Goal: Task Accomplishment & Management: Manage account settings

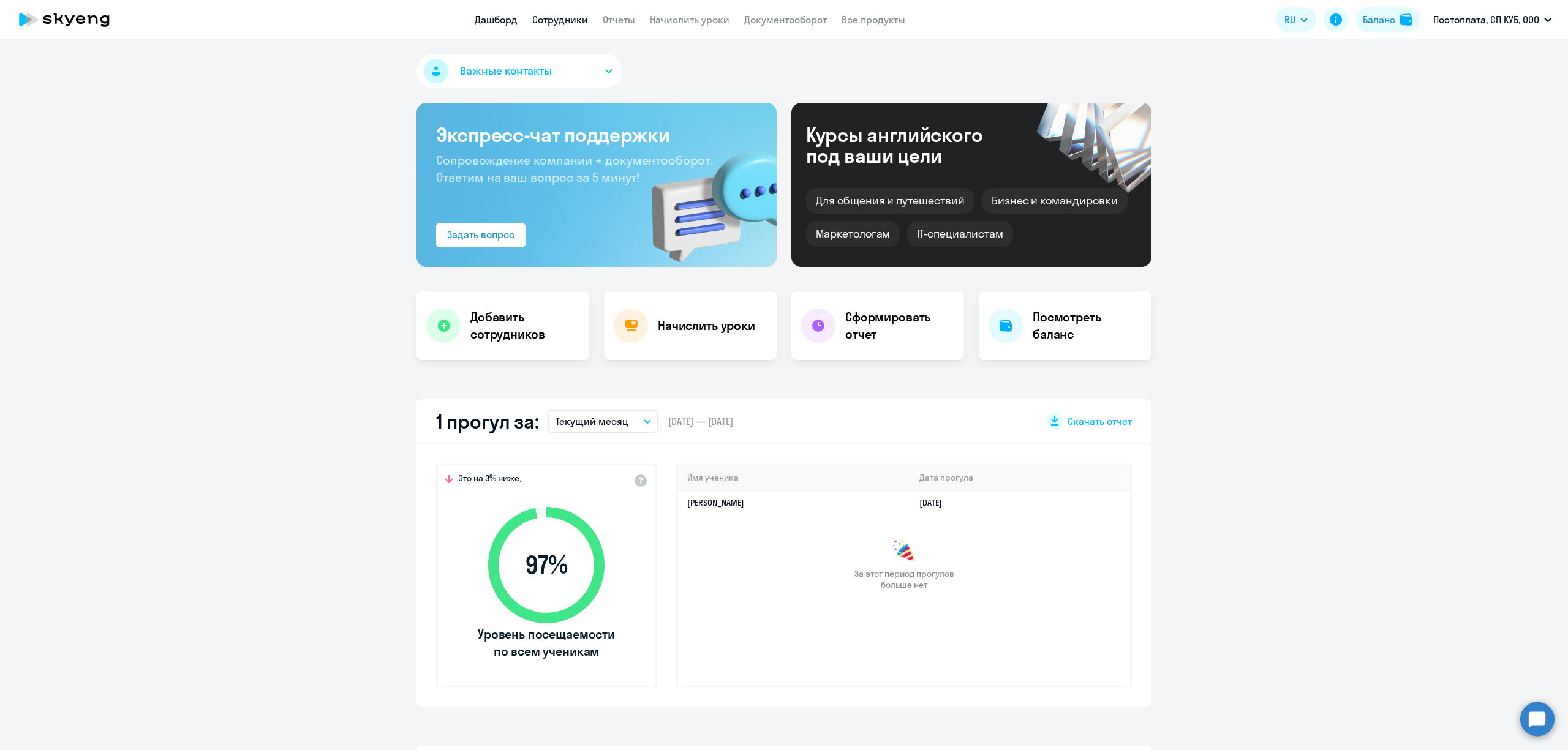
click at [572, 17] on link "Сотрудники" at bounding box center [560, 20] width 56 height 12
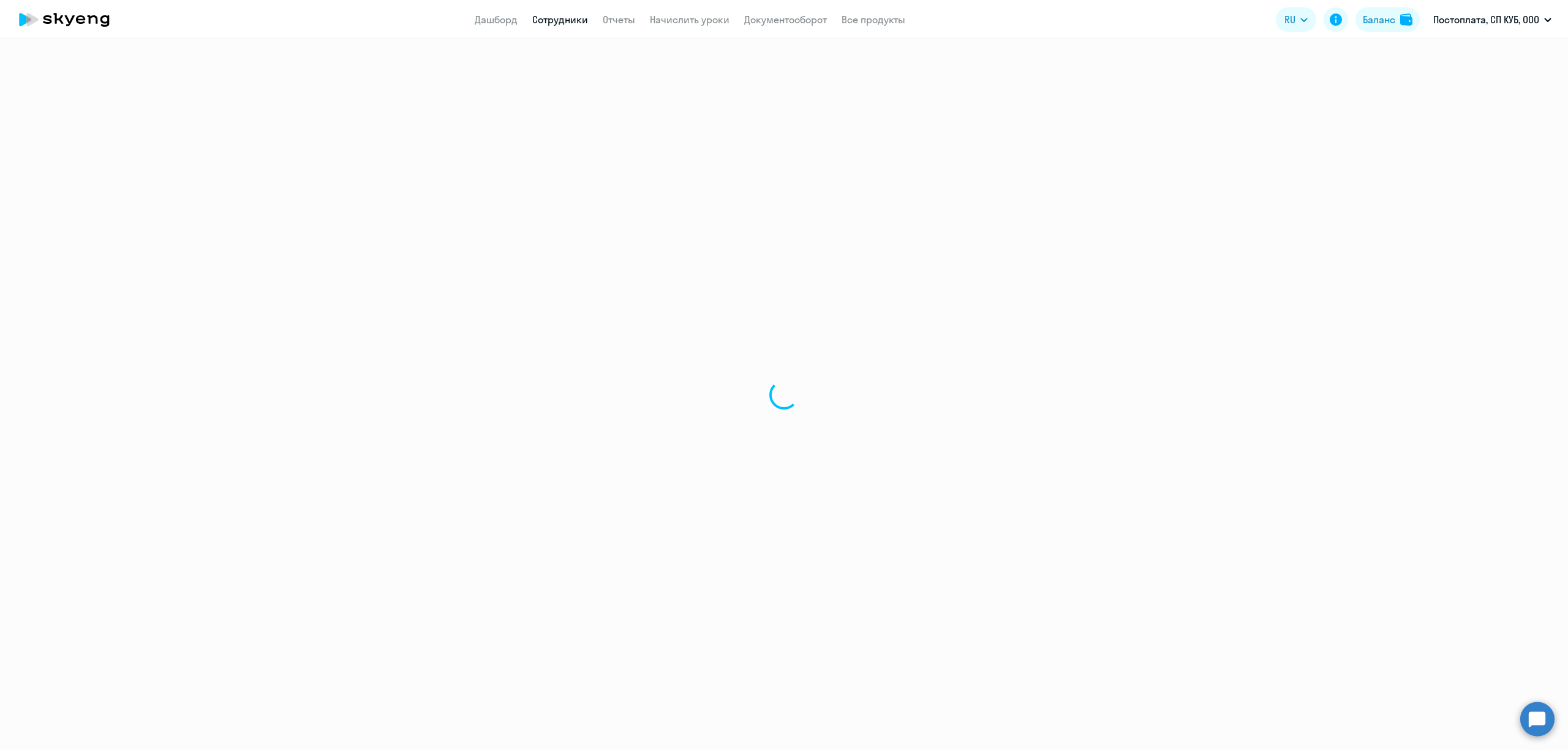
select select "30"
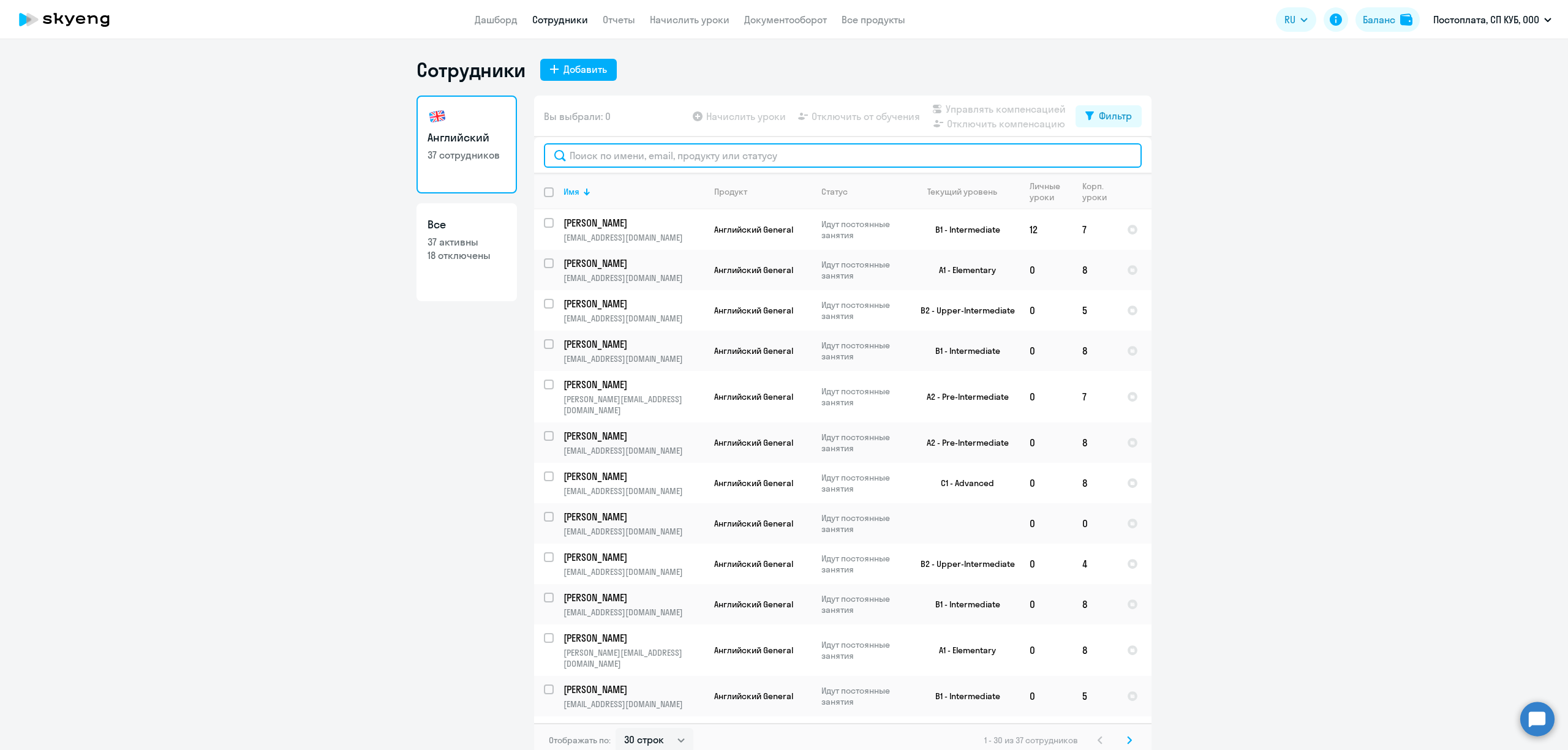
click at [693, 160] on input "text" at bounding box center [843, 156] width 598 height 24
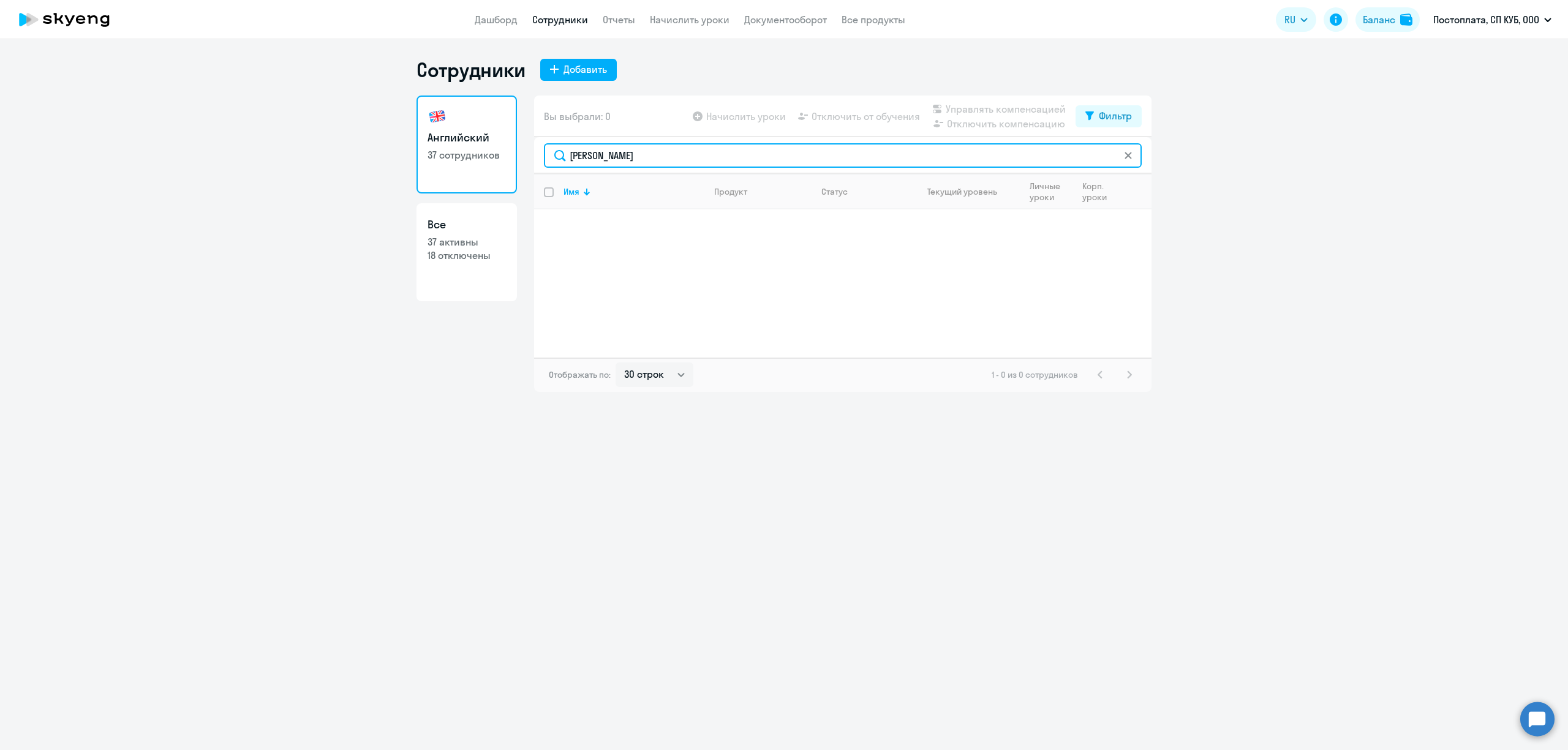
type input "[PERSON_NAME]"
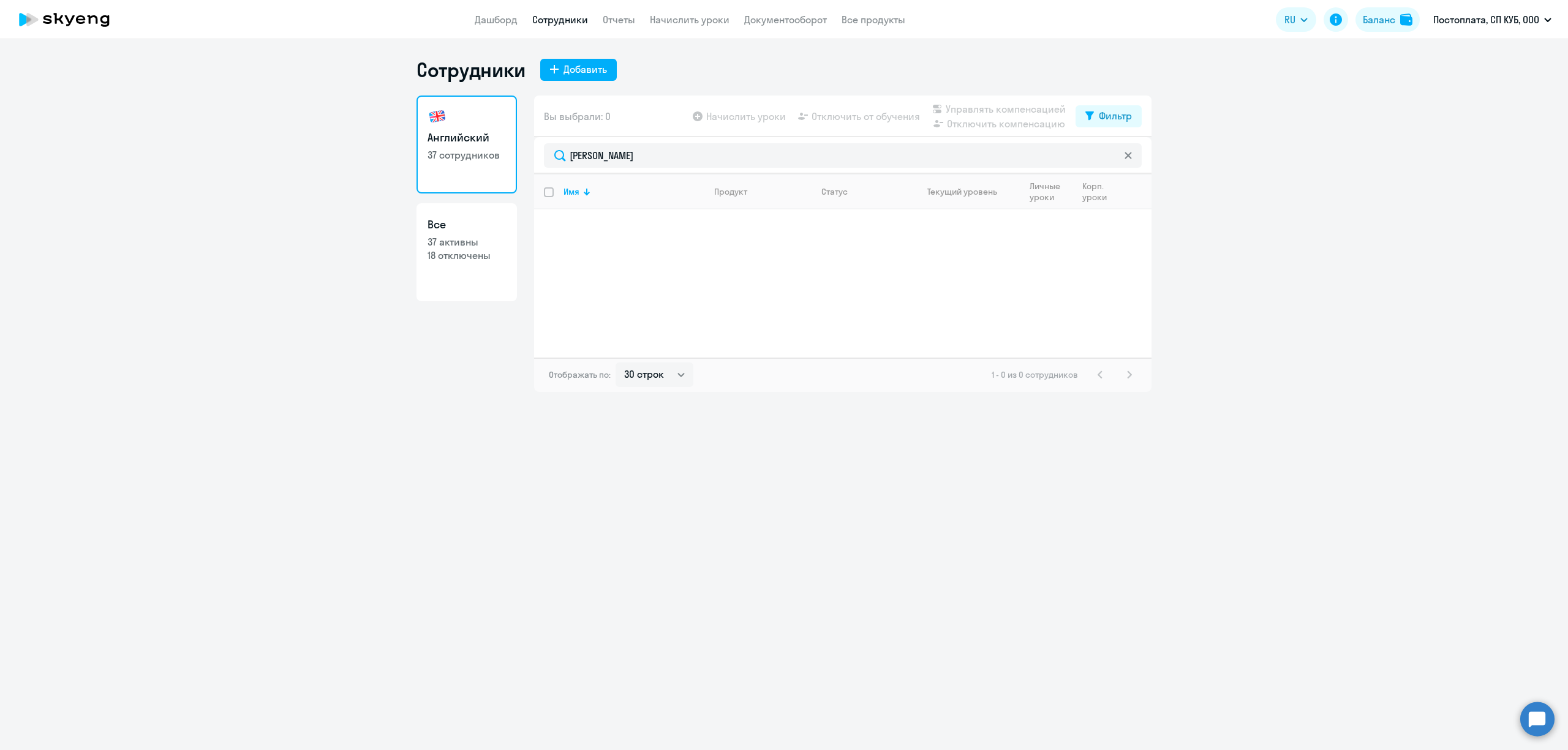
click at [1342, 420] on div "Сотрудники Добавить Английский 37 сотрудников Все 37 активны 18 отключены Вы вы…" at bounding box center [784, 394] width 1568 height 711
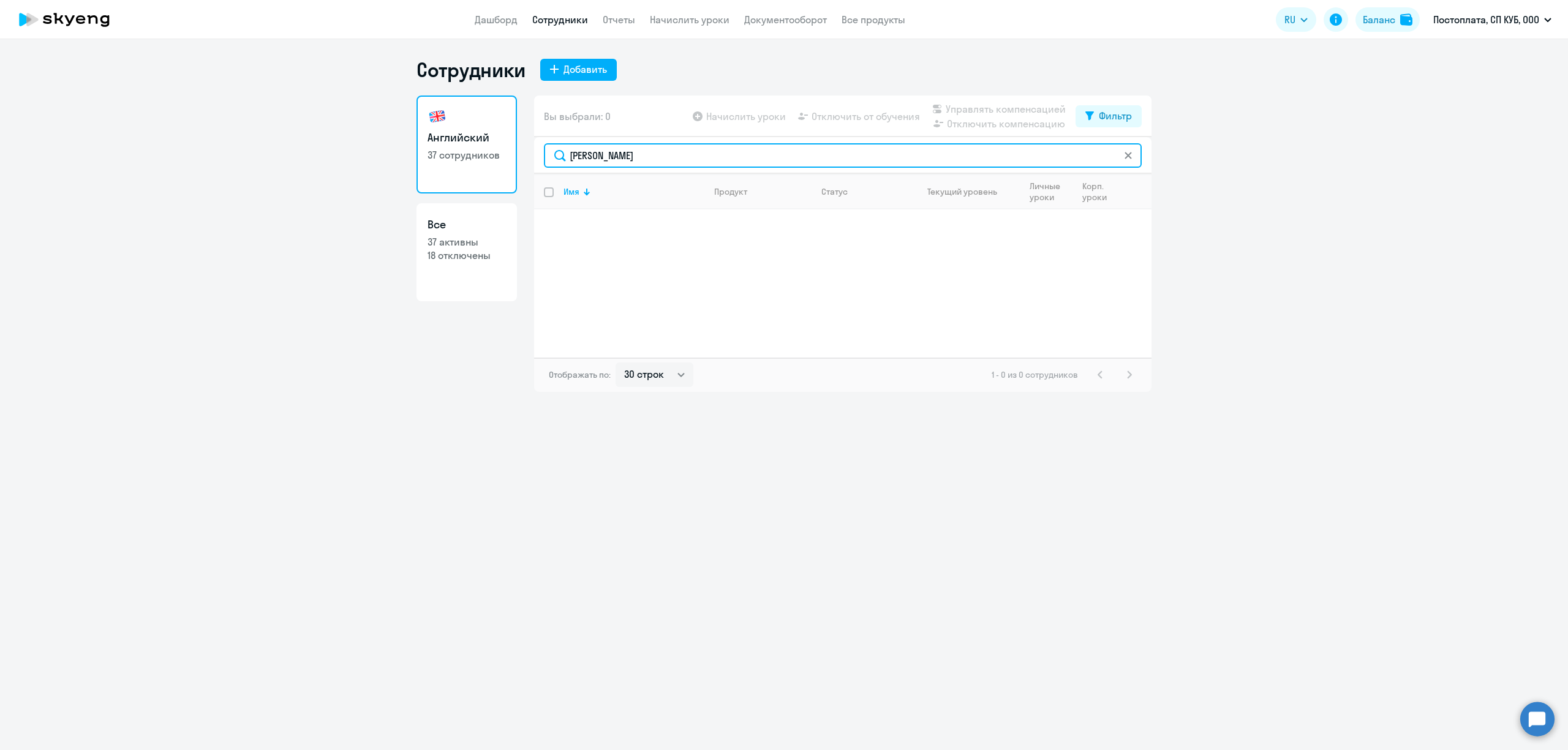
drag, startPoint x: 652, startPoint y: 158, endPoint x: 525, endPoint y: 152, distance: 127.1
click at [525, 152] on div "Английский 37 сотрудников Все 37 активны 18 отключены Вы выбрали: 0 Начислить у…" at bounding box center [784, 243] width 735 height 296
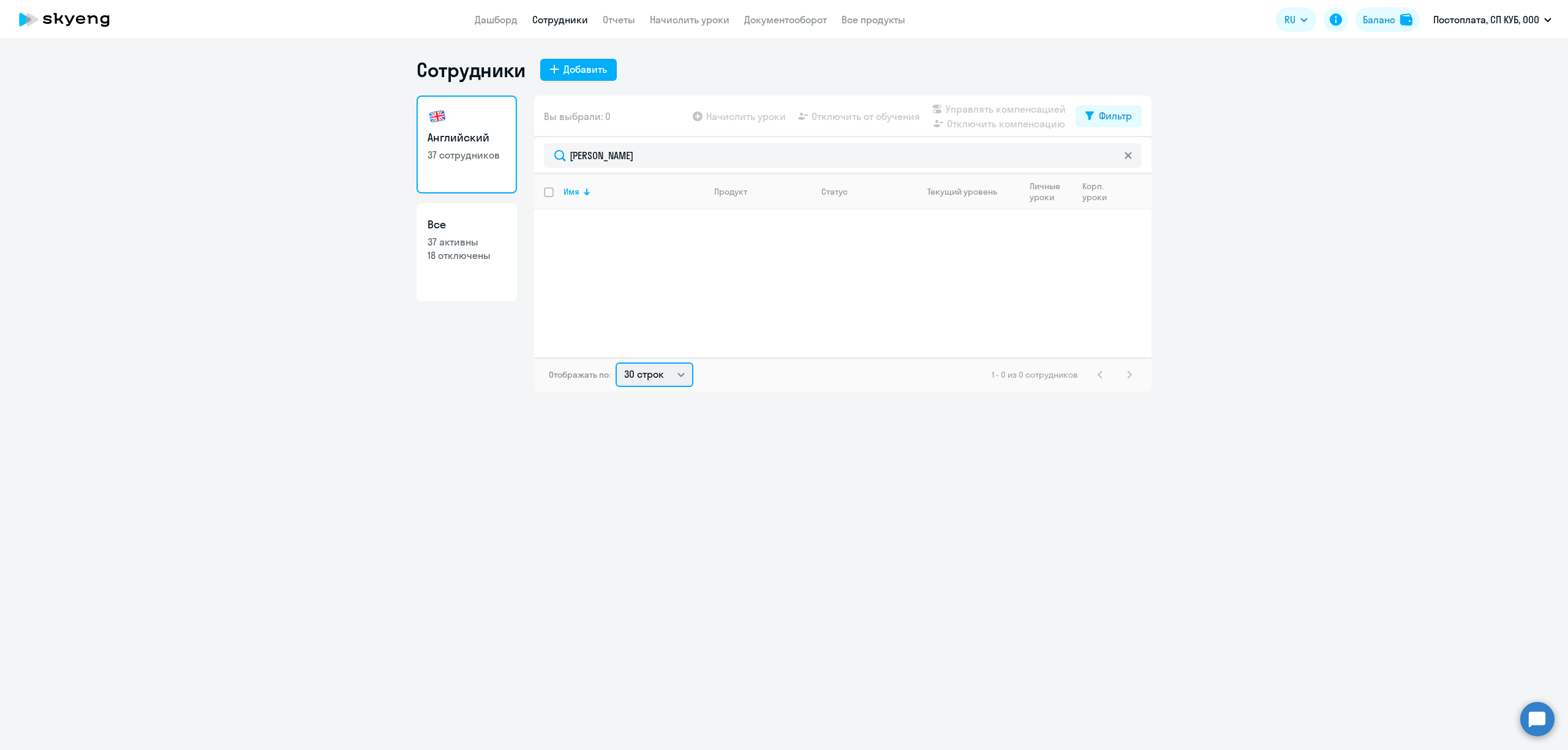
drag, startPoint x: 676, startPoint y: 372, endPoint x: 675, endPoint y: 379, distance: 7.1
click at [673, 373] on select "30 строк 50 строк 100 строк" at bounding box center [654, 375] width 78 height 24
select select "100"
click at [615, 363] on select "30 строк 50 строк 100 строк" at bounding box center [654, 375] width 78 height 24
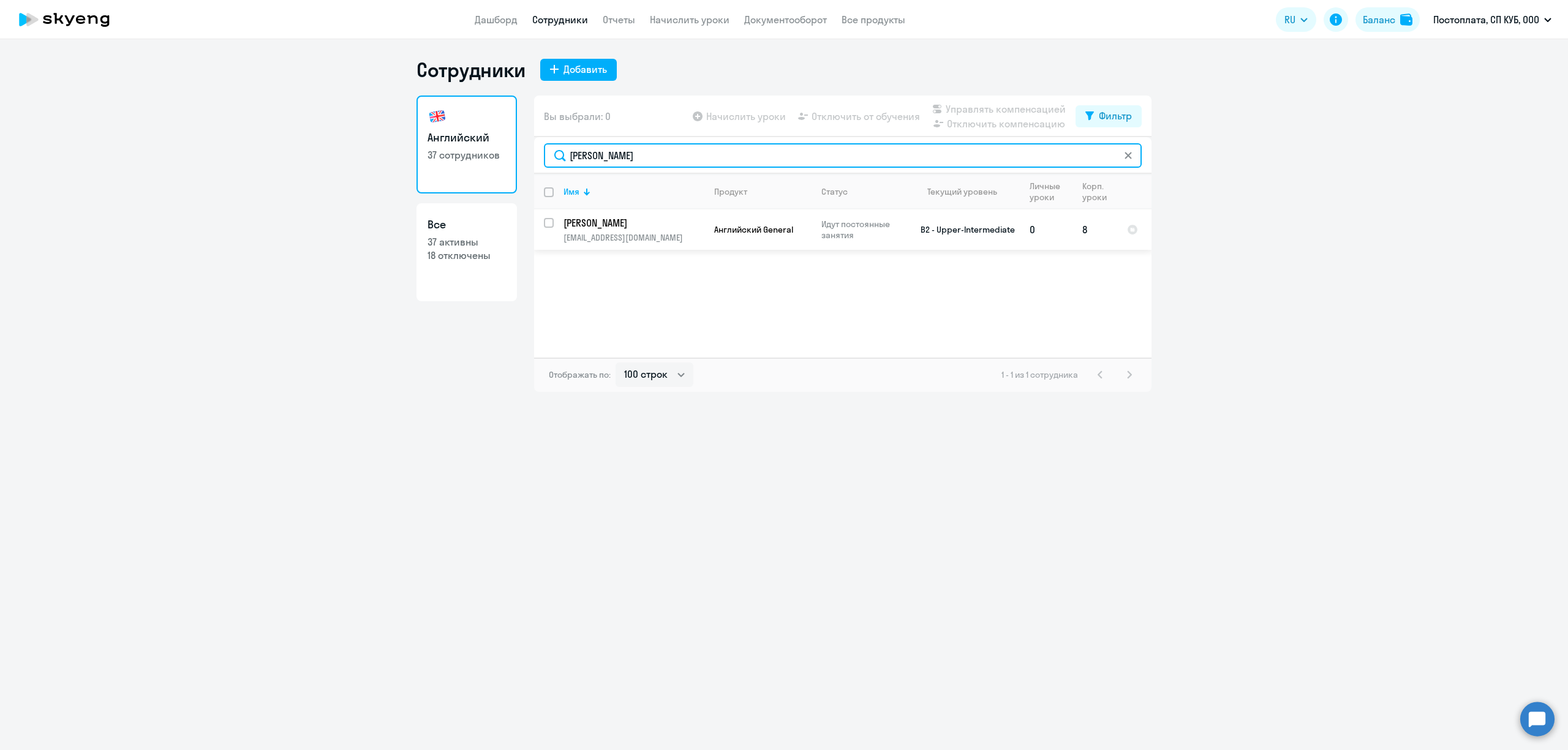
type input "[PERSON_NAME]"
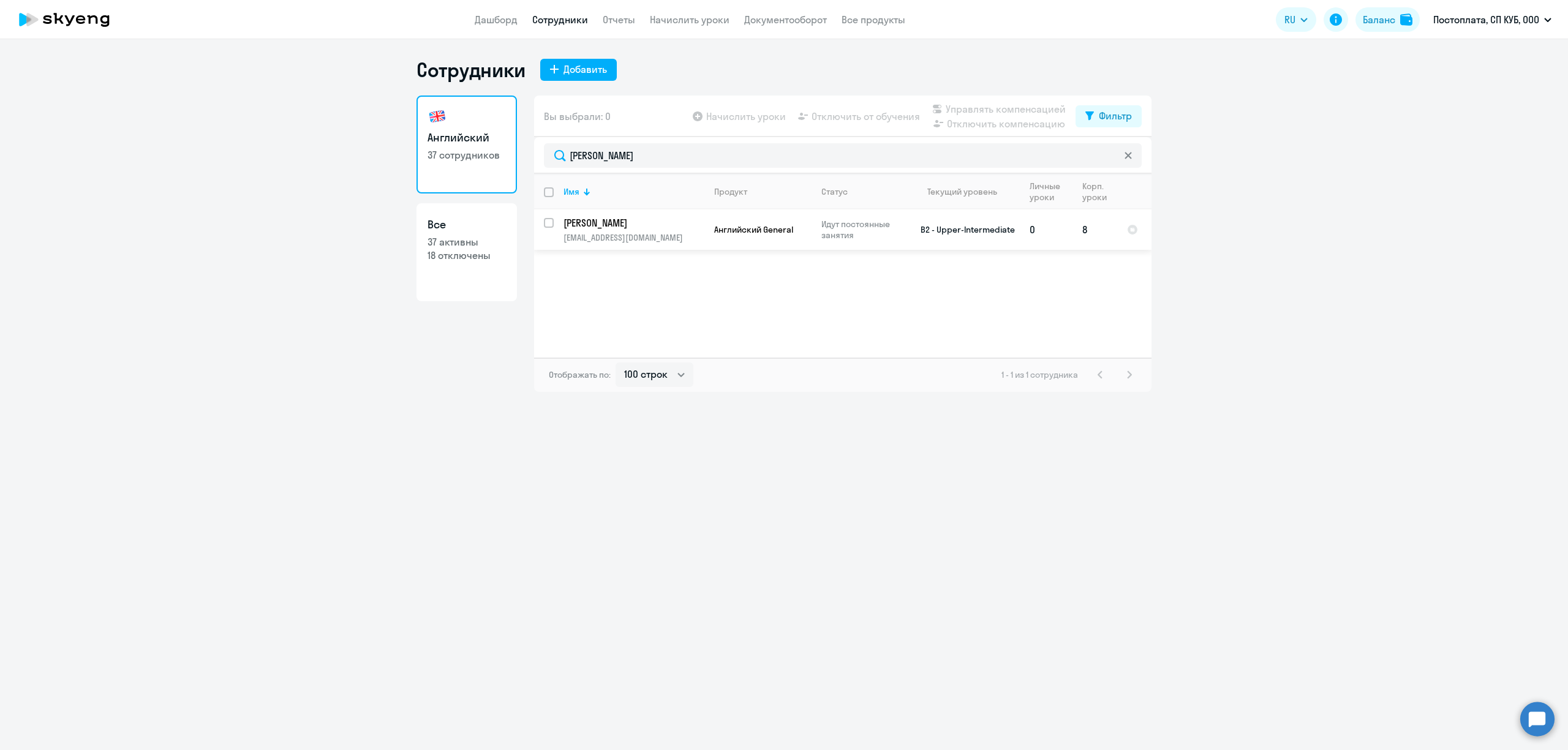
click at [677, 237] on p "[EMAIL_ADDRESS][DOMAIN_NAME]" at bounding box center [634, 237] width 141 height 11
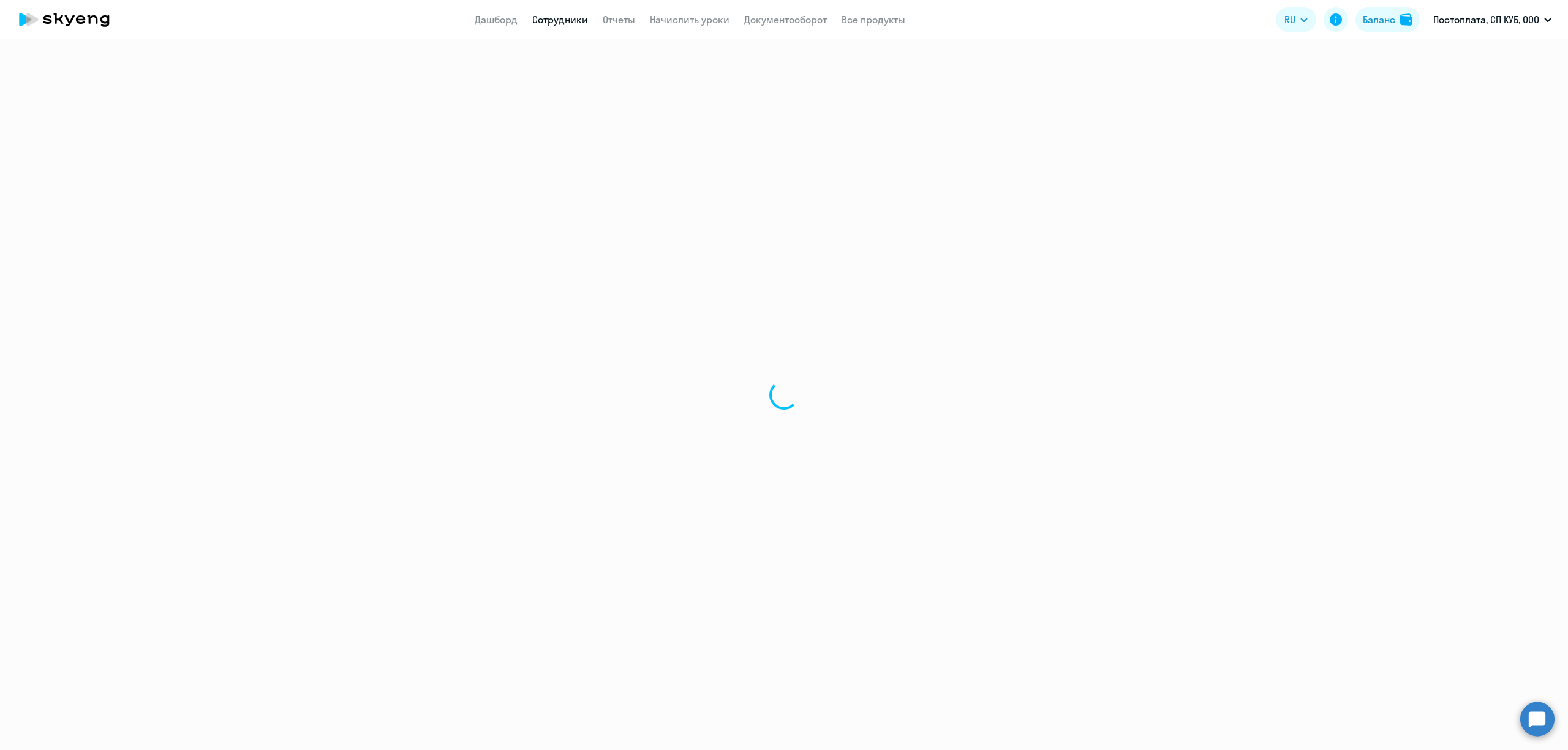
select select "english"
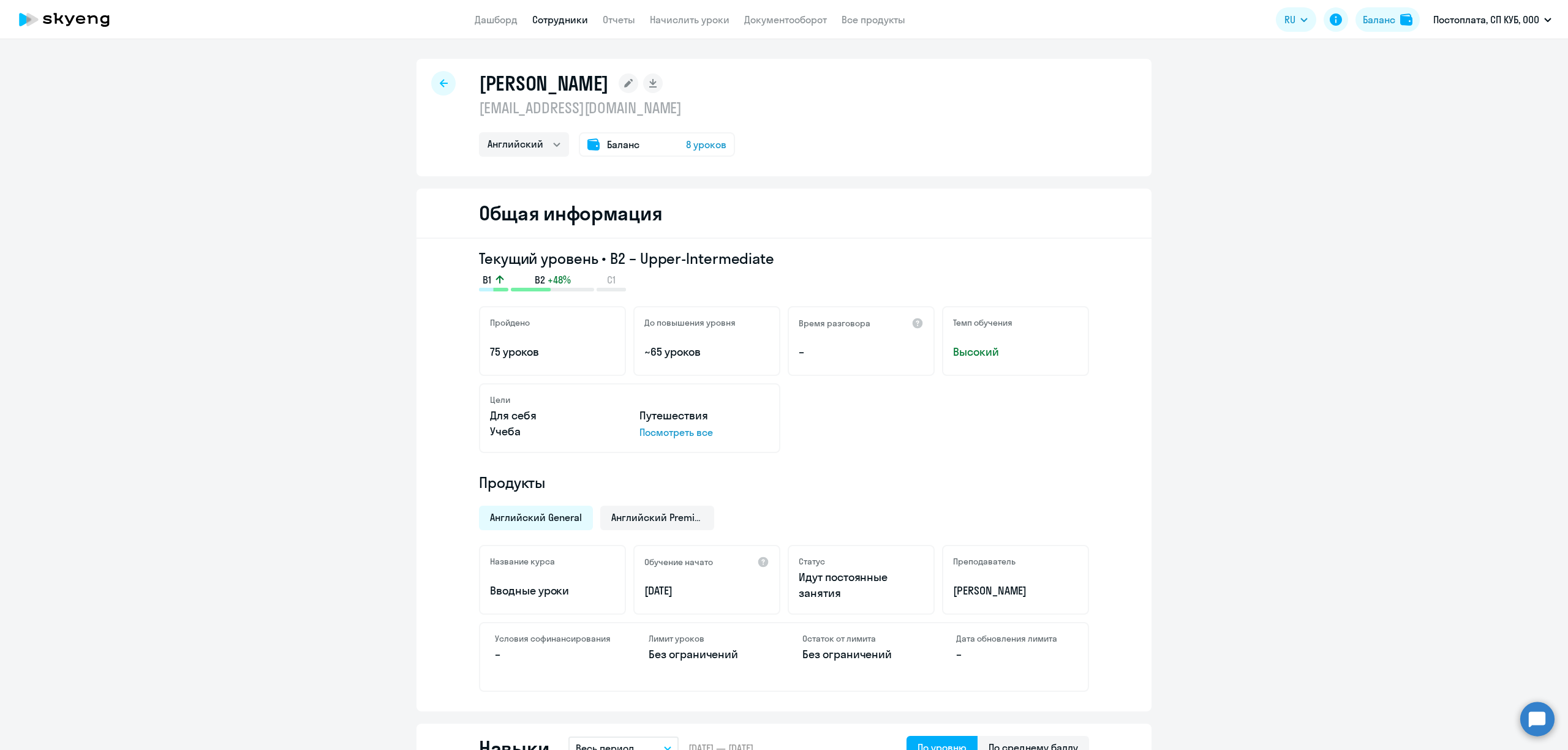
click at [437, 86] on div at bounding box center [444, 83] width 24 height 24
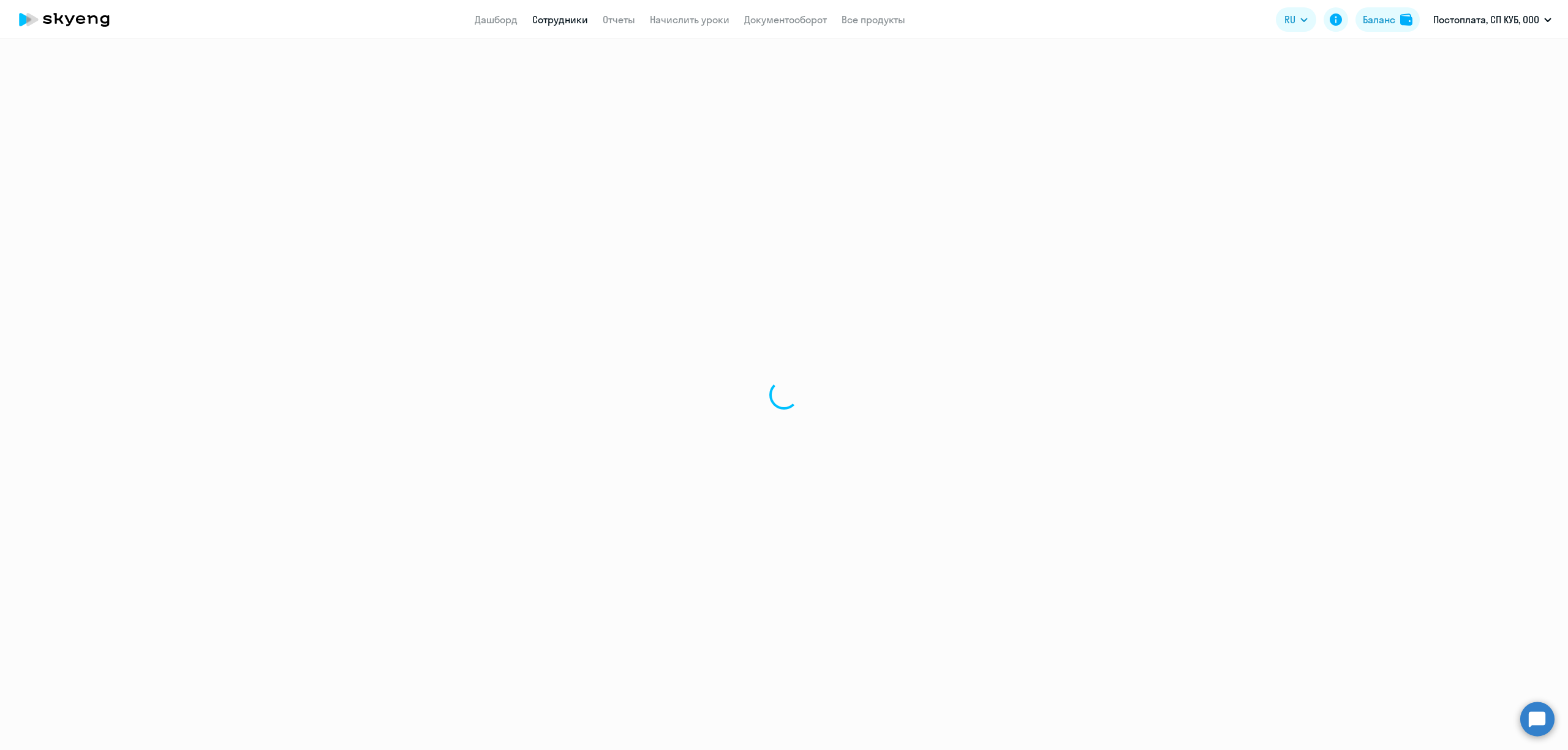
select select "30"
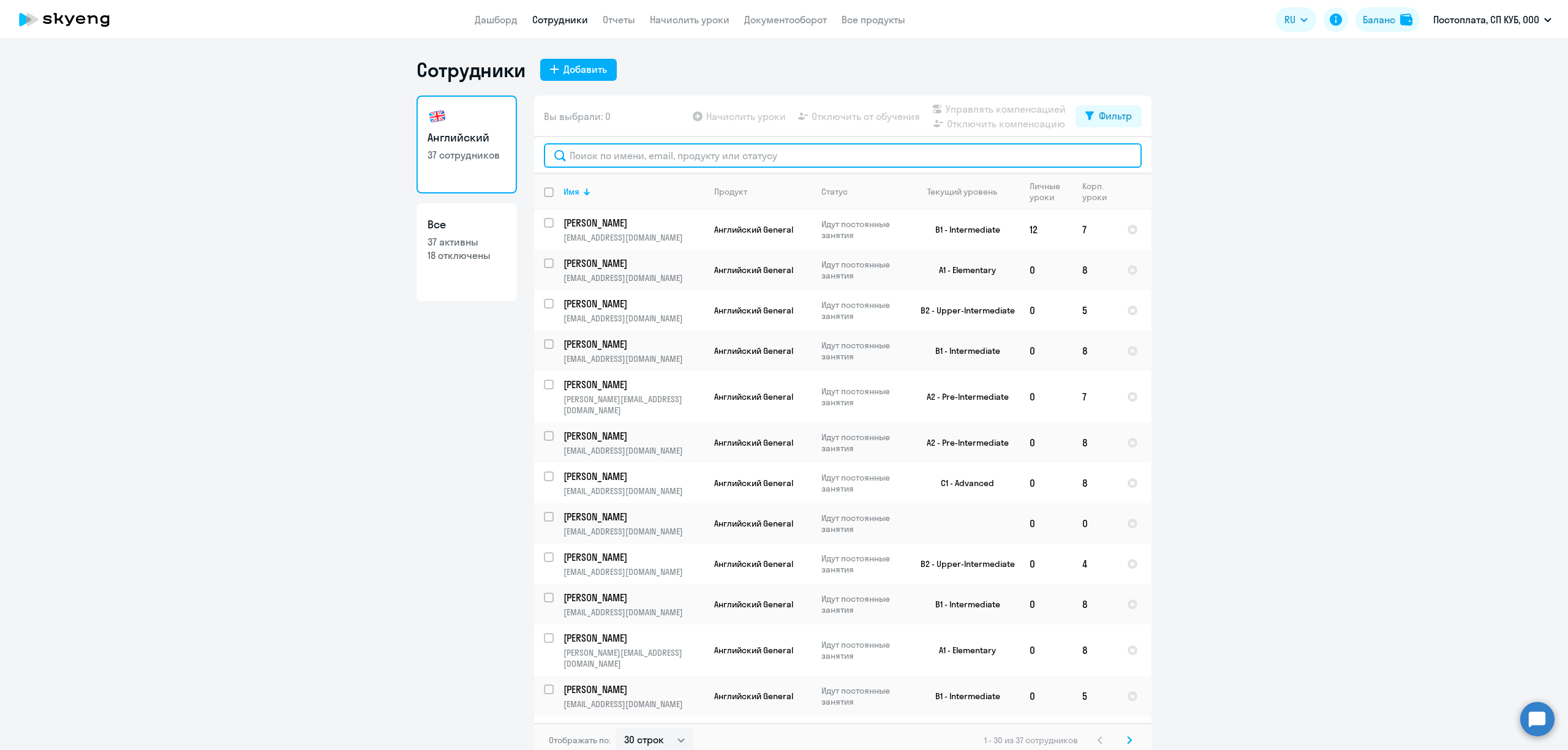
click at [688, 166] on input "text" at bounding box center [843, 156] width 598 height 24
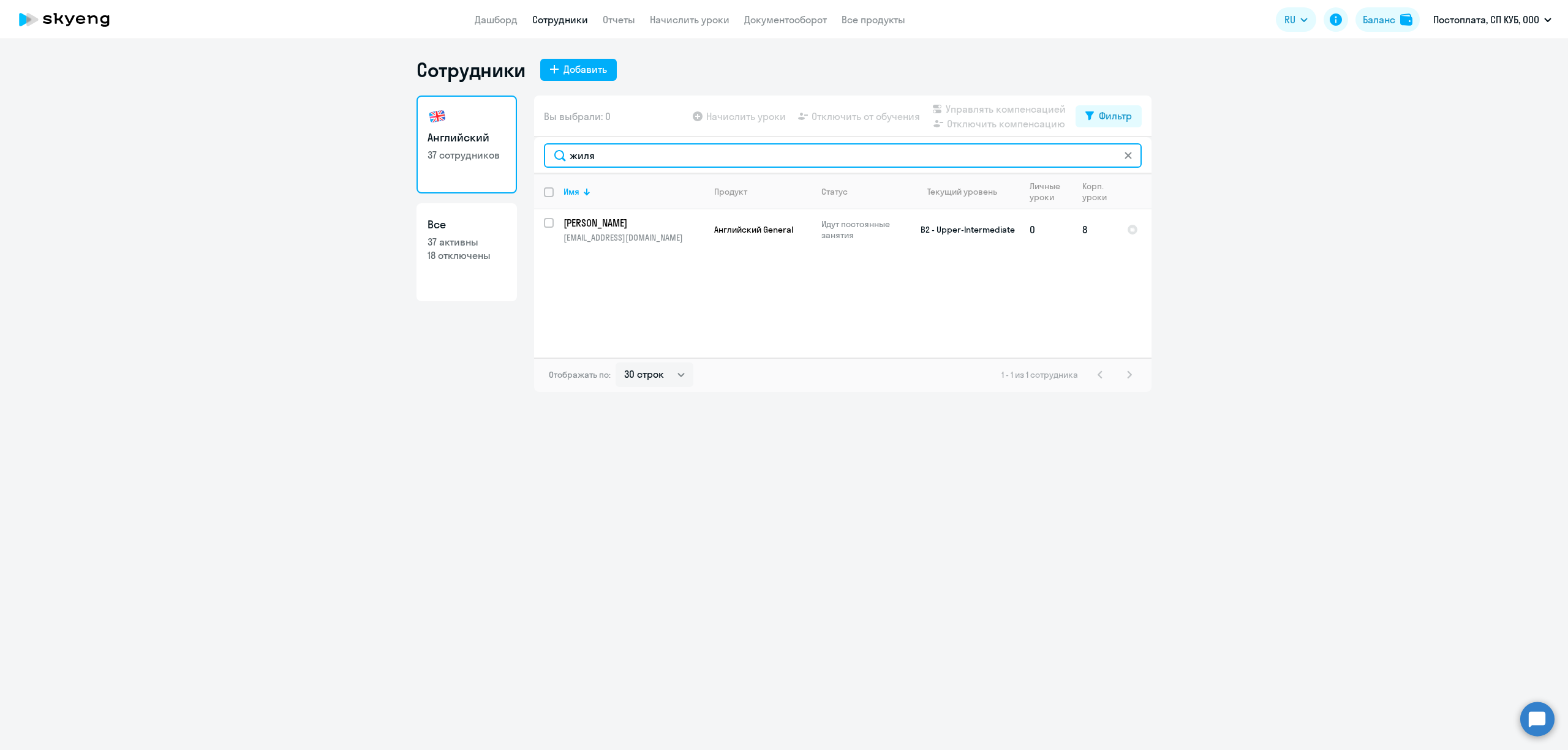
type input "жиля"
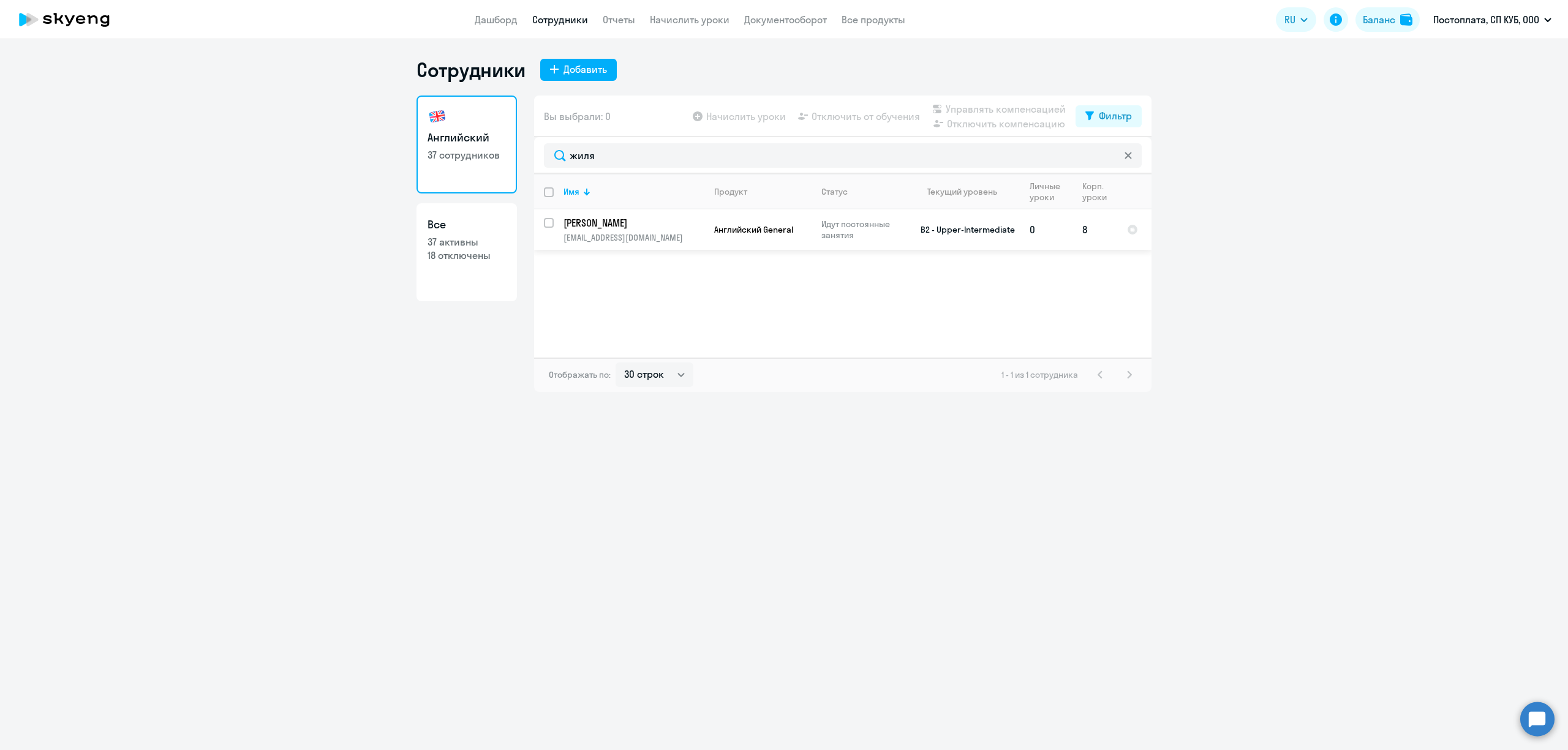
click at [544, 223] on input "select row 1240184" at bounding box center [556, 230] width 24 height 24
checkbox input "true"
click at [868, 116] on span "Отключить от обучения" at bounding box center [865, 116] width 108 height 14
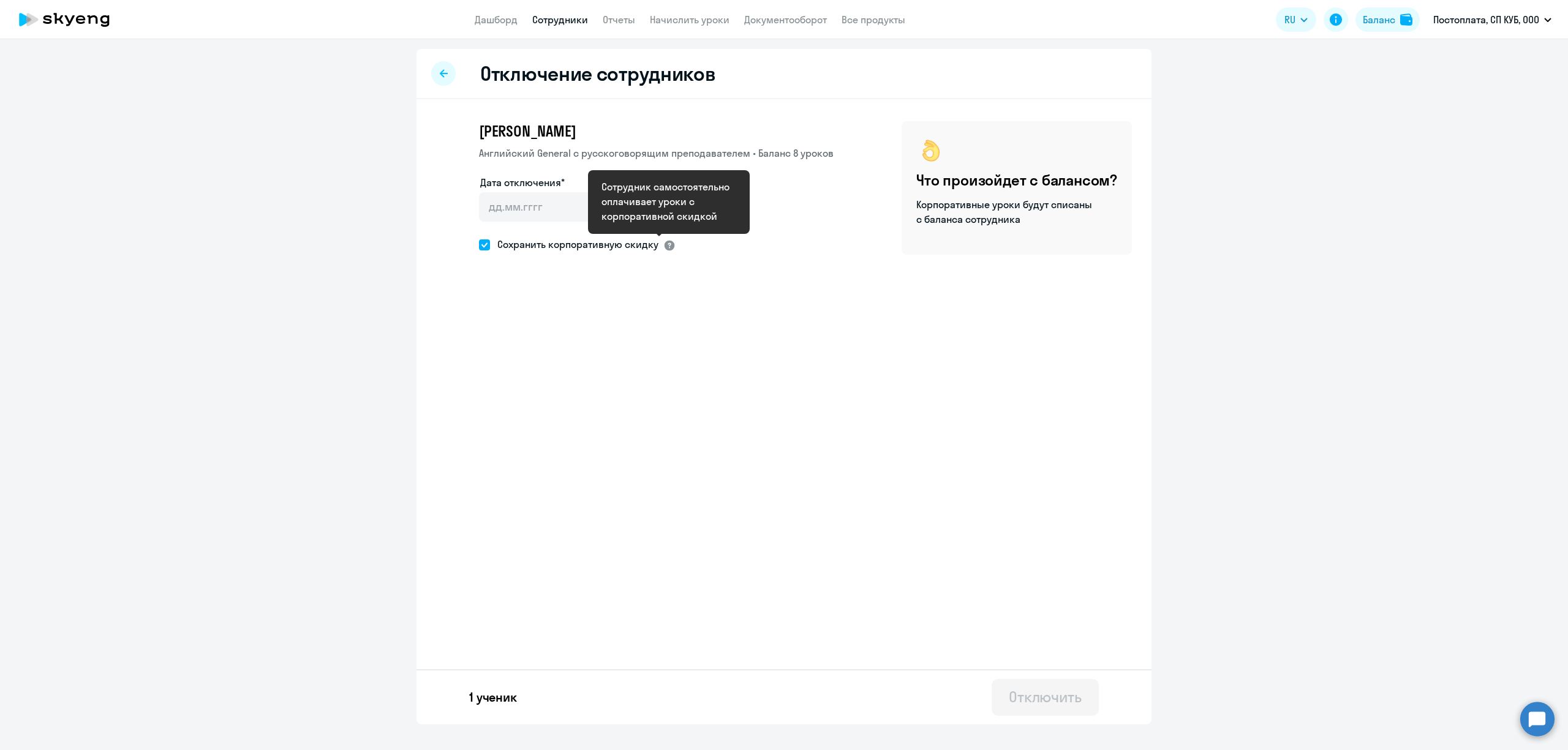
click at [663, 245] on div at bounding box center [670, 245] width 12 height 12
click at [618, 245] on span "Сохранить корпоративную скидку" at bounding box center [574, 244] width 169 height 14
click at [479, 245] on input "Сохранить корпоративную скидку" at bounding box center [478, 244] width 1 height 1
checkbox input "false"
click at [632, 214] on div at bounding box center [638, 206] width 12 height 29
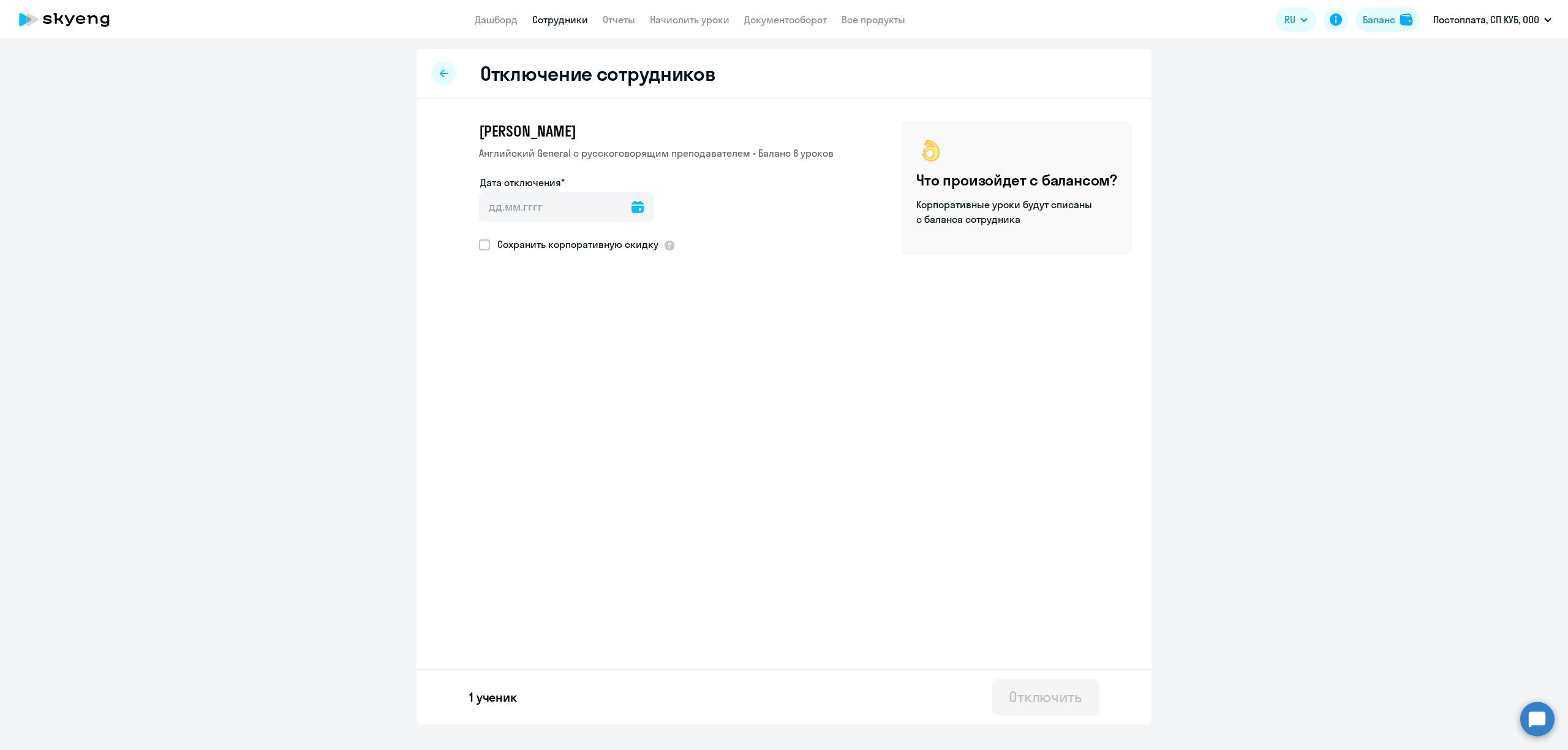
click at [635, 205] on icon at bounding box center [638, 207] width 12 height 12
click at [544, 346] on span "13" at bounding box center [545, 348] width 22 height 22
type input "[DATE]"
click at [1032, 702] on div "Отключить" at bounding box center [1045, 696] width 73 height 20
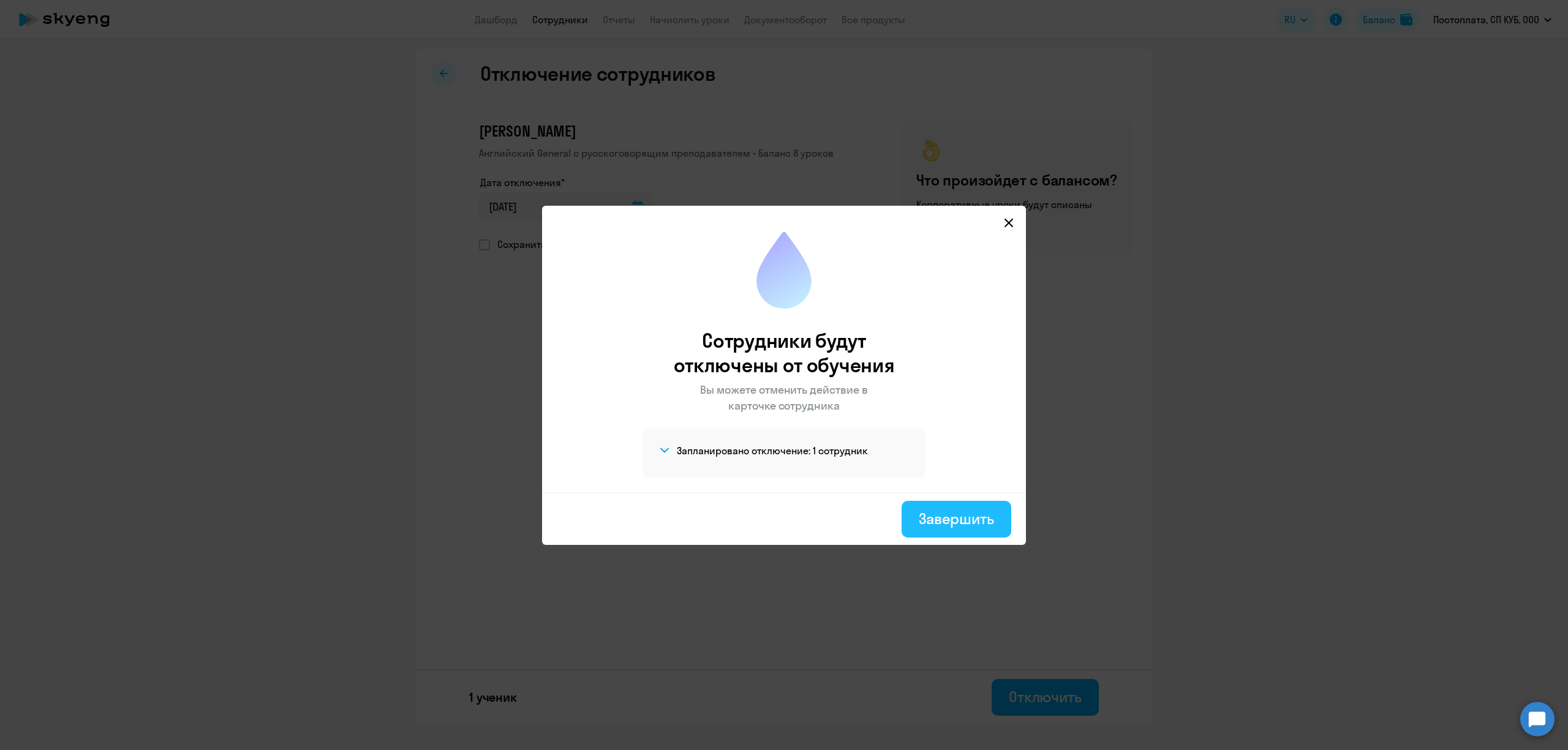
click at [971, 523] on div "Завершить" at bounding box center [957, 518] width 76 height 20
select select "30"
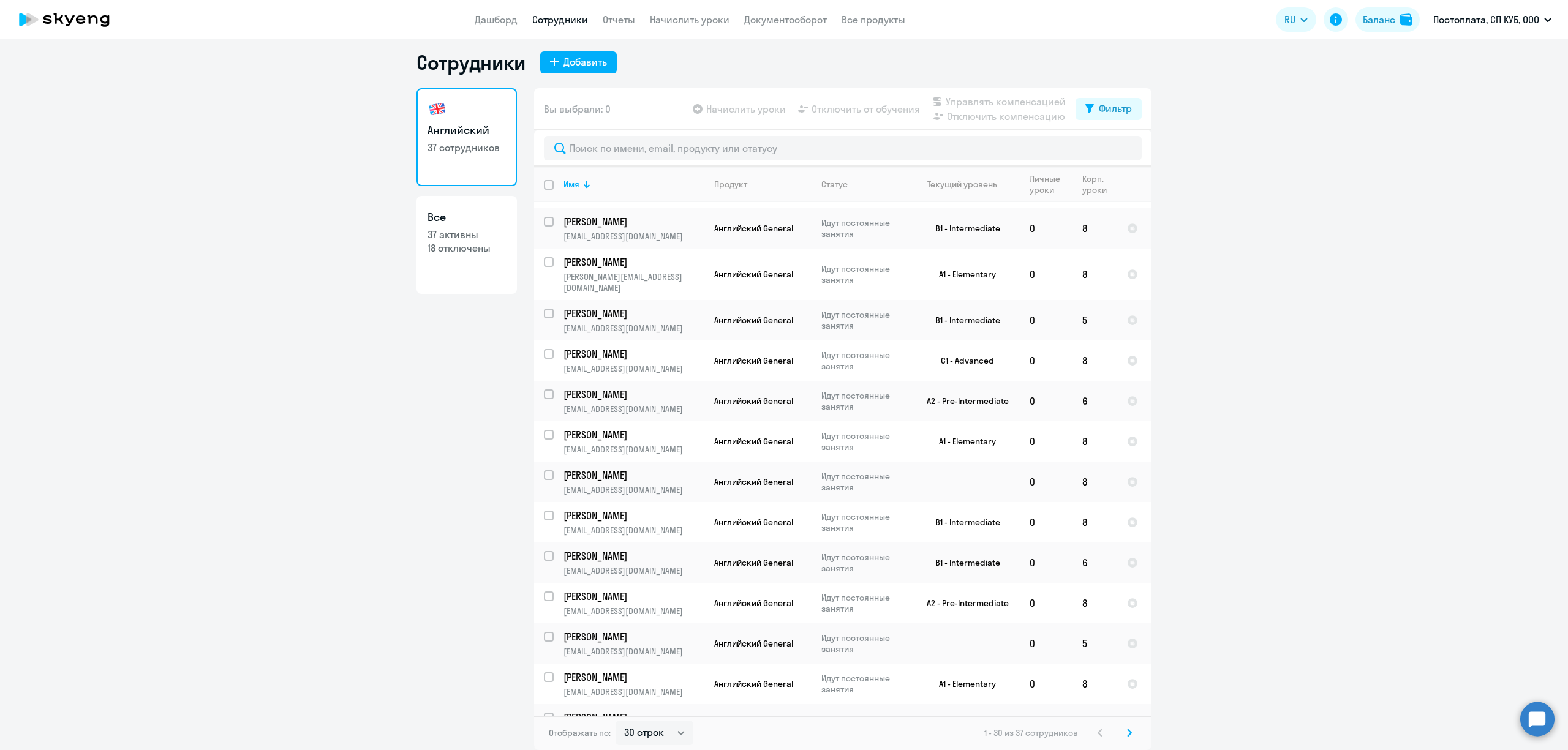
scroll to position [221, 0]
